Goal: Task Accomplishment & Management: Complete application form

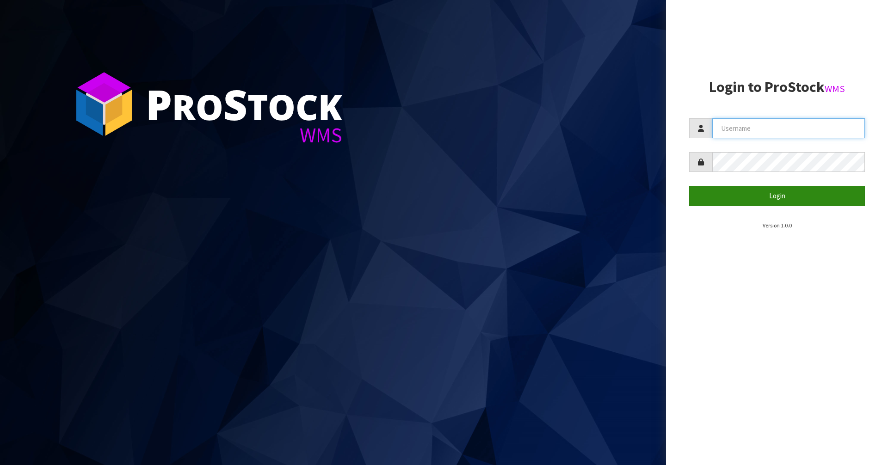
type input "Mana"
click at [731, 187] on button "Login" at bounding box center [777, 196] width 176 height 20
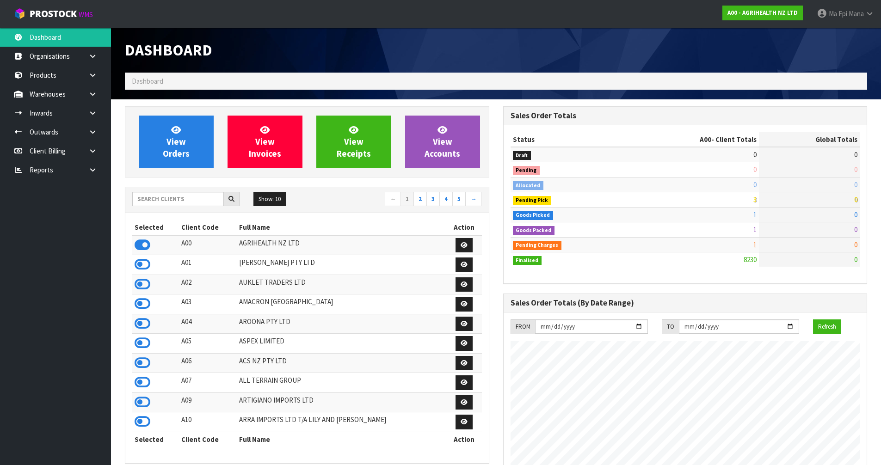
scroll to position [701, 378]
click at [196, 200] on input "text" at bounding box center [178, 199] width 92 height 14
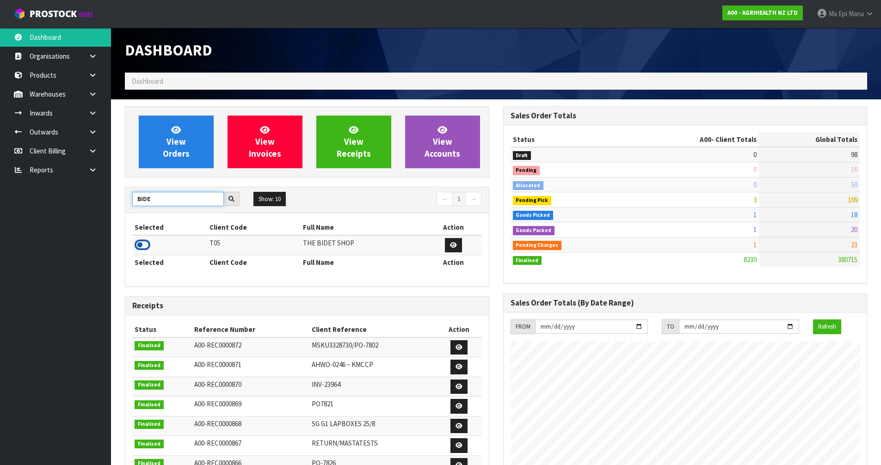
type input "BIDE"
click at [134, 245] on td at bounding box center [169, 245] width 75 height 20
click at [143, 244] on icon at bounding box center [143, 245] width 16 height 14
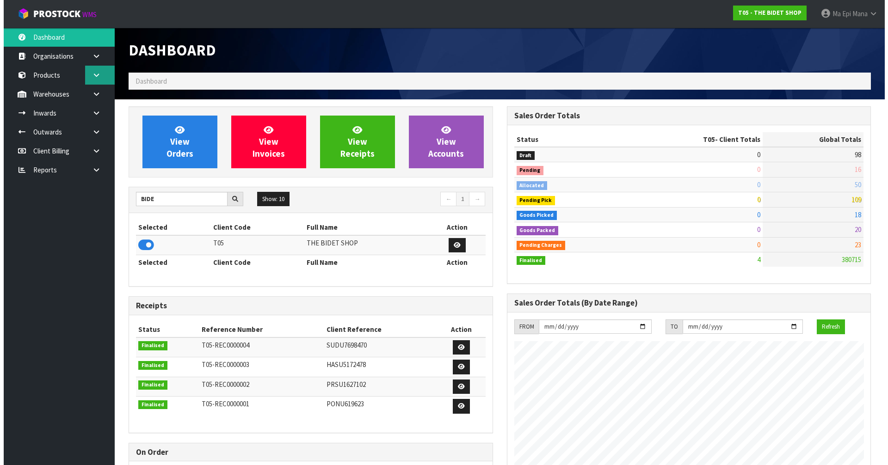
scroll to position [566, 378]
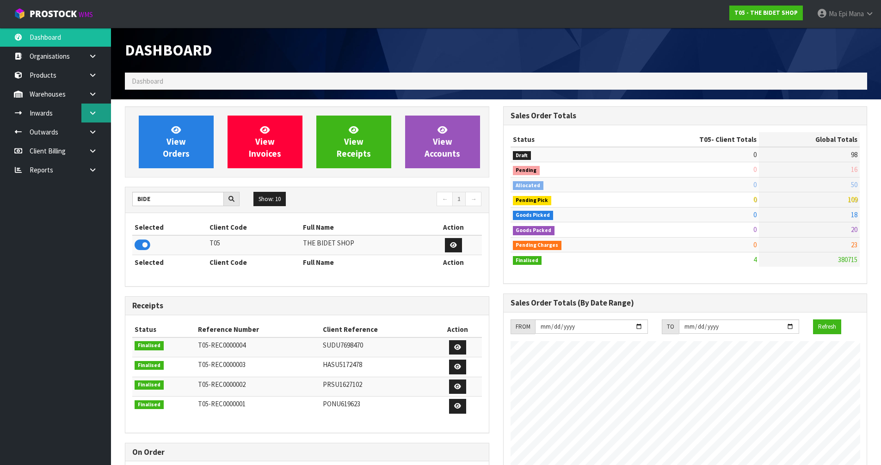
click at [95, 115] on icon at bounding box center [92, 113] width 9 height 7
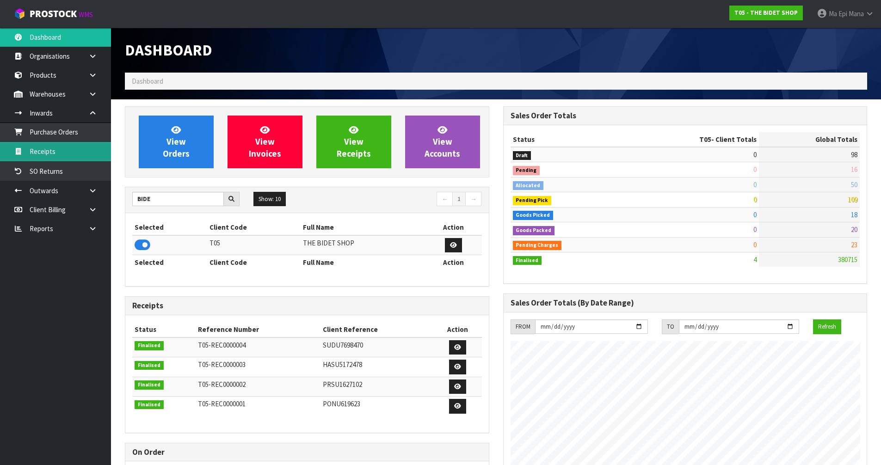
click at [85, 151] on link "Receipts" at bounding box center [55, 151] width 111 height 19
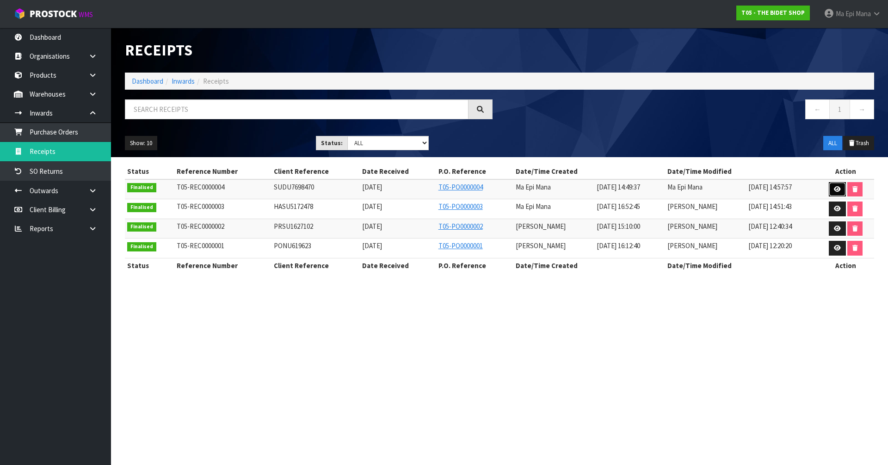
click at [837, 196] on link at bounding box center [837, 189] width 17 height 15
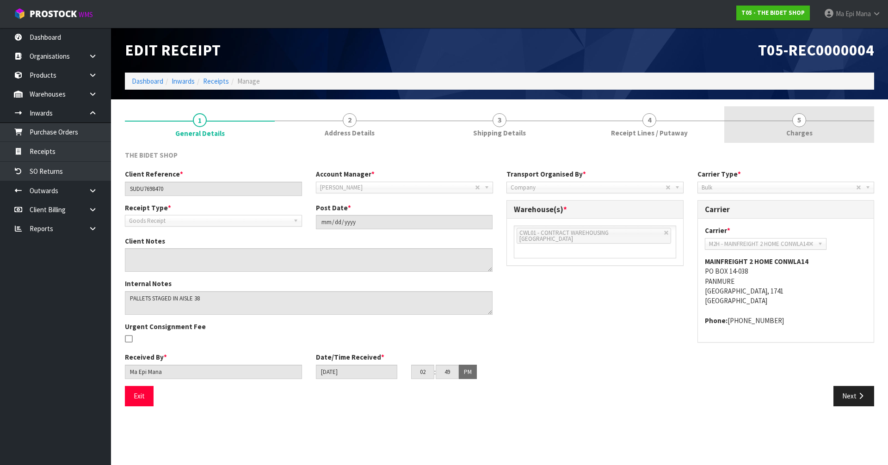
click at [798, 132] on span "Charges" at bounding box center [799, 133] width 26 height 10
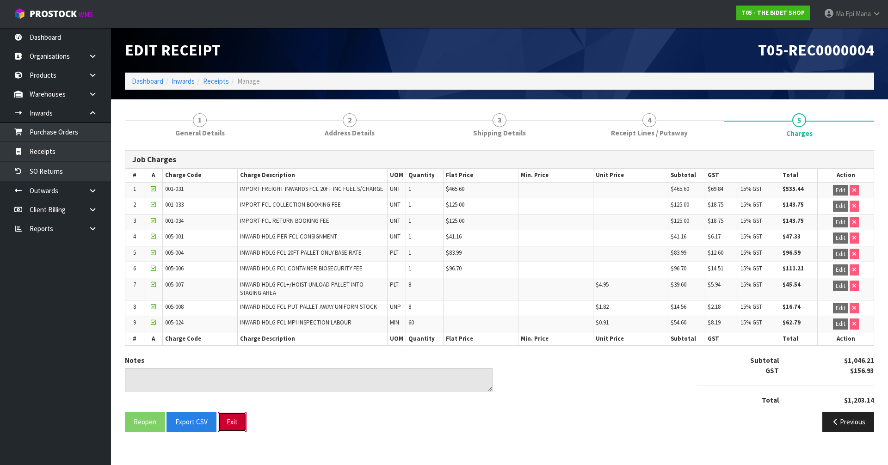
click at [238, 419] on button "Exit" at bounding box center [232, 422] width 29 height 20
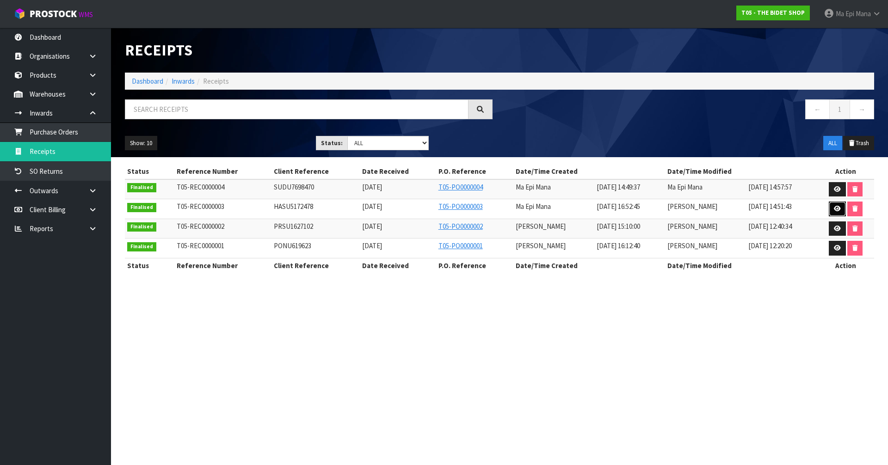
click at [838, 208] on icon at bounding box center [837, 209] width 7 height 6
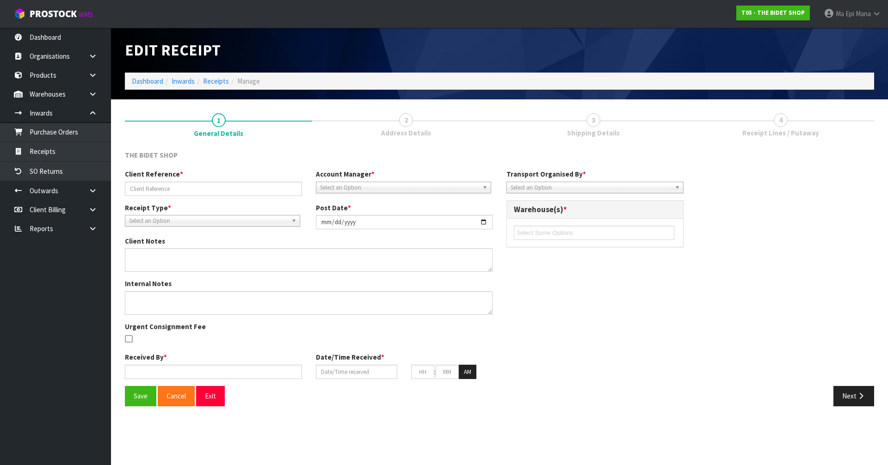
type input "HASU5172478"
type input "[DATE]"
type input "Ma Epi Mana"
type input "[DATE]"
type input "12"
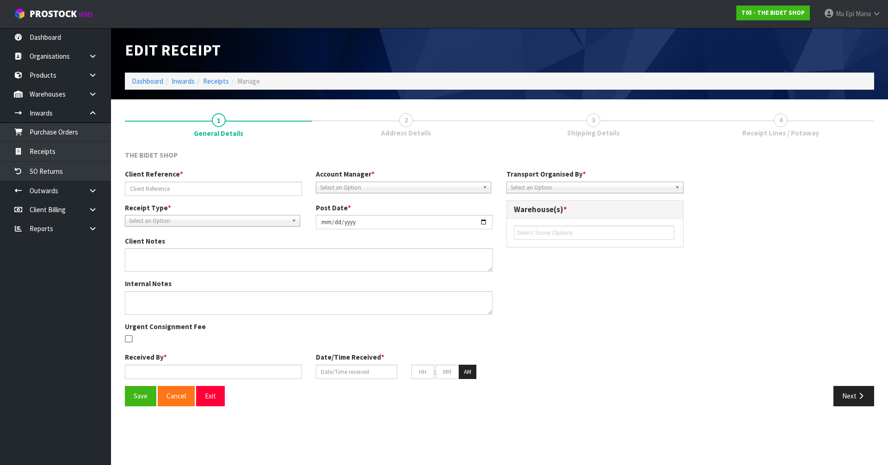
type input "00"
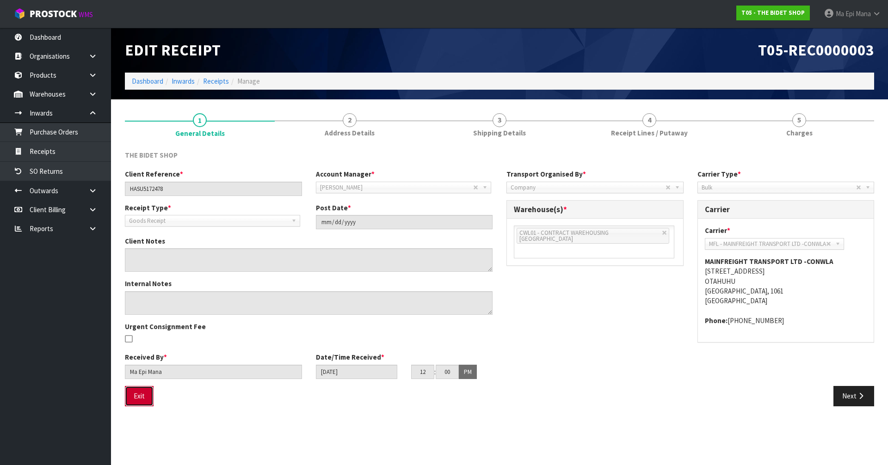
click at [142, 397] on button "Exit" at bounding box center [139, 396] width 29 height 20
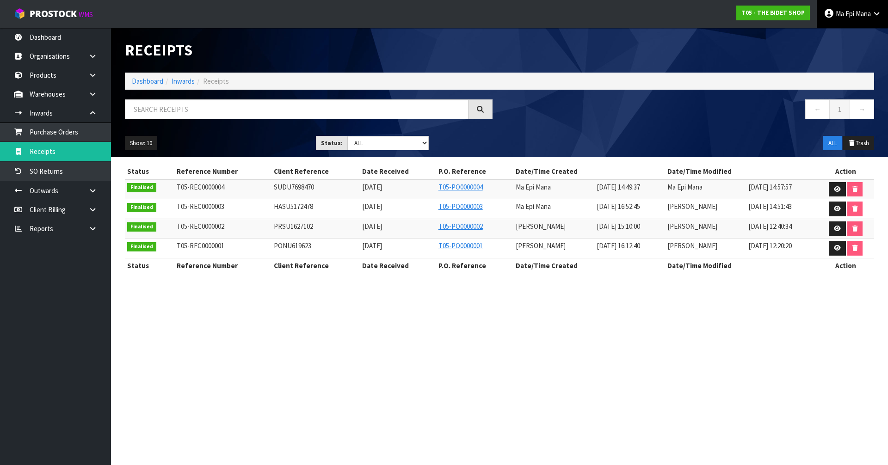
click at [862, 9] on span "Mana" at bounding box center [863, 13] width 15 height 9
click at [857, 35] on link "Logout" at bounding box center [850, 37] width 73 height 12
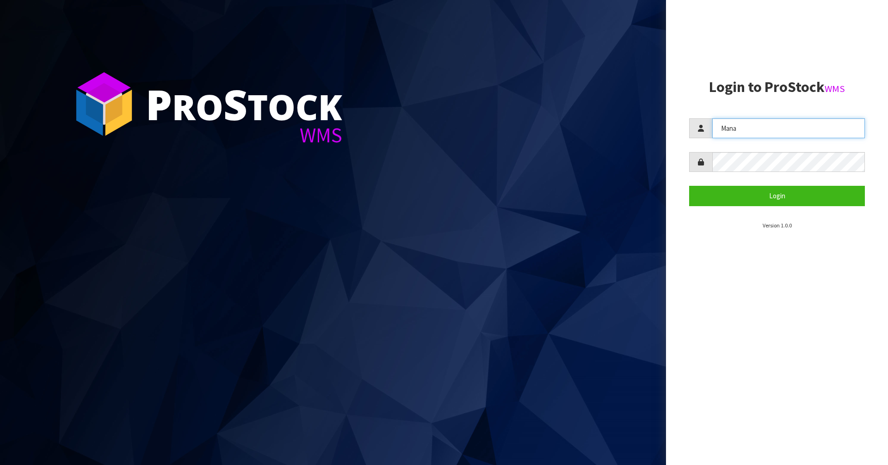
click at [734, 125] on input "Mana" at bounding box center [788, 128] width 153 height 20
type input "Zackary"
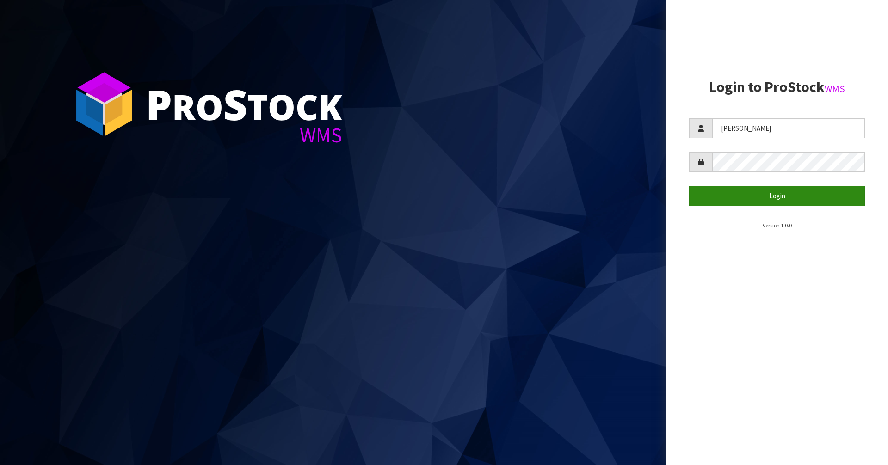
click at [714, 206] on section "Login to ProStock WMS Zackary Login Version 1.0.0" at bounding box center [777, 154] width 176 height 151
click at [725, 198] on button "Login" at bounding box center [777, 196] width 176 height 20
